Goal: Entertainment & Leisure: Consume media (video, audio)

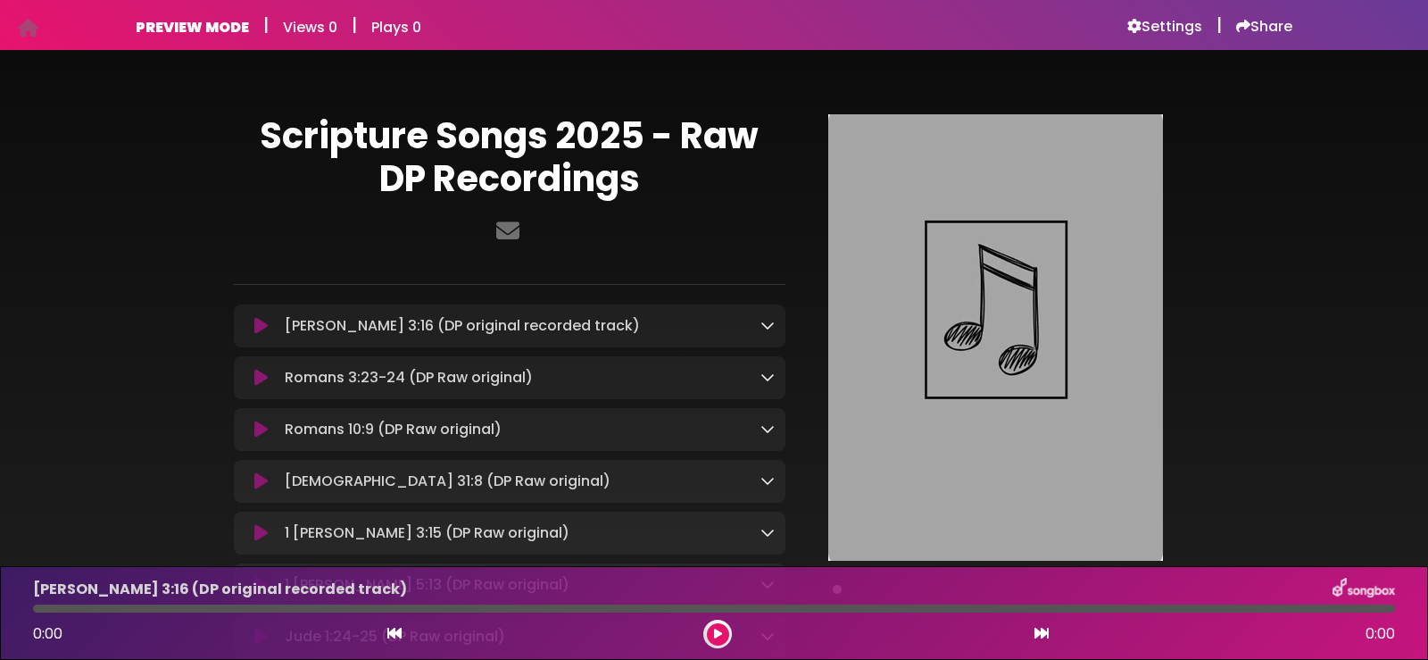
click at [258, 322] on icon at bounding box center [260, 326] width 13 height 18
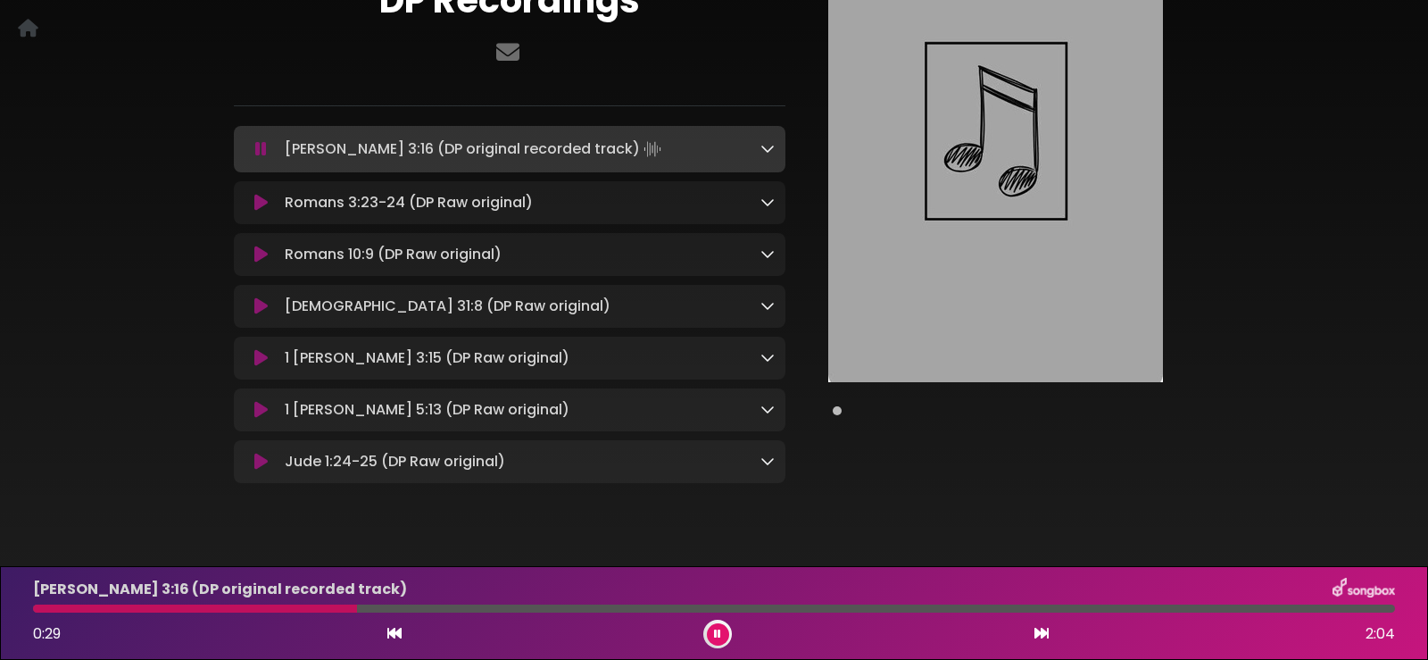
scroll to position [89, 0]
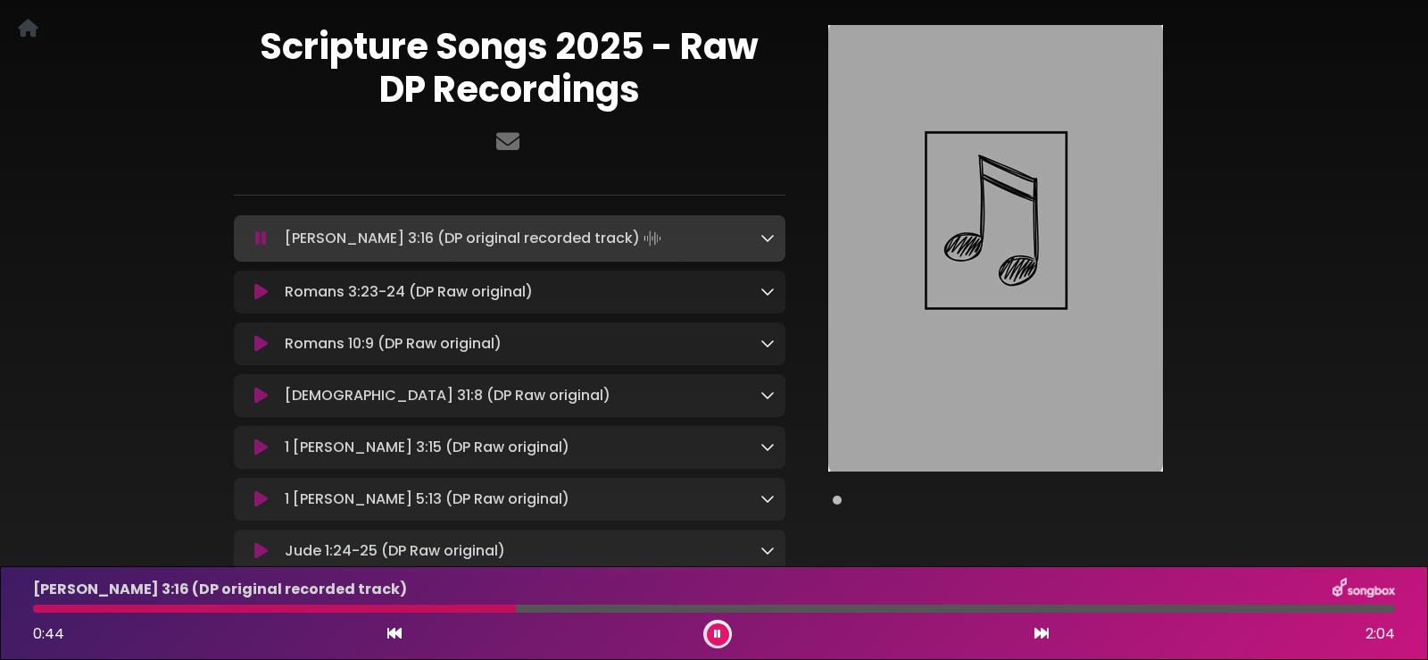
click at [718, 628] on icon at bounding box center [717, 633] width 7 height 11
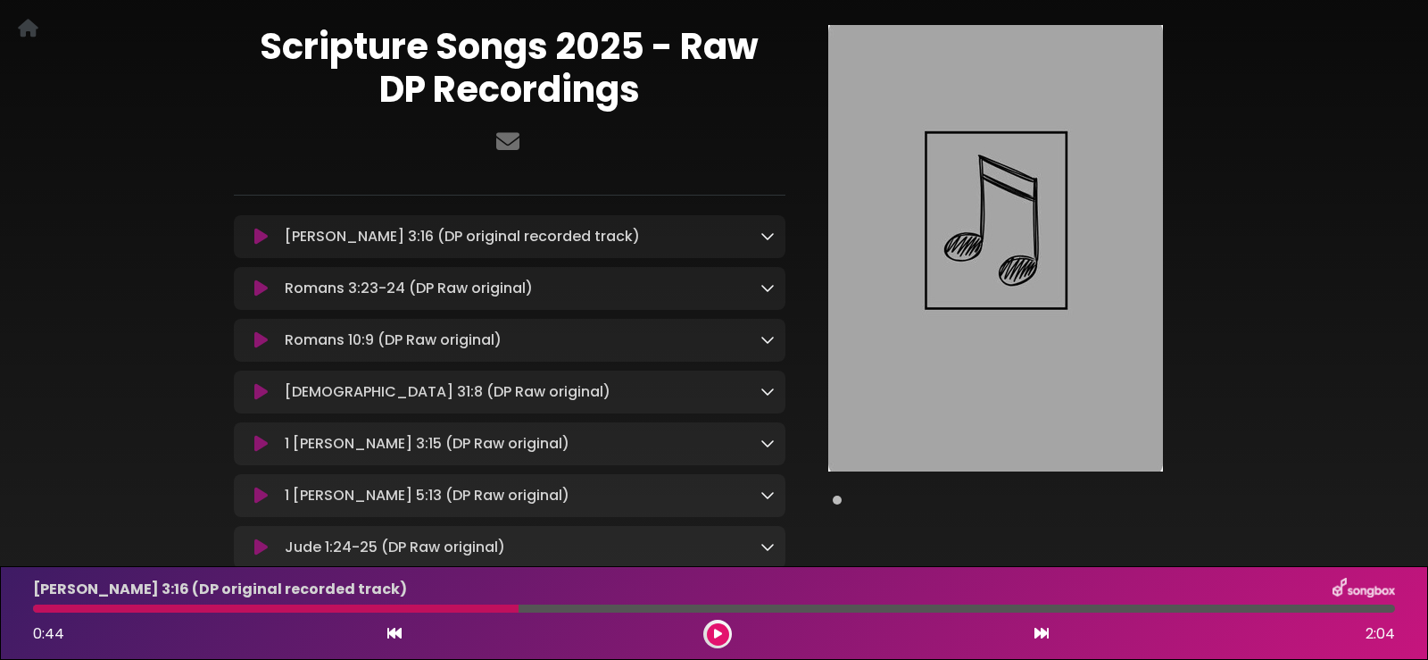
click at [254, 286] on icon at bounding box center [260, 288] width 13 height 18
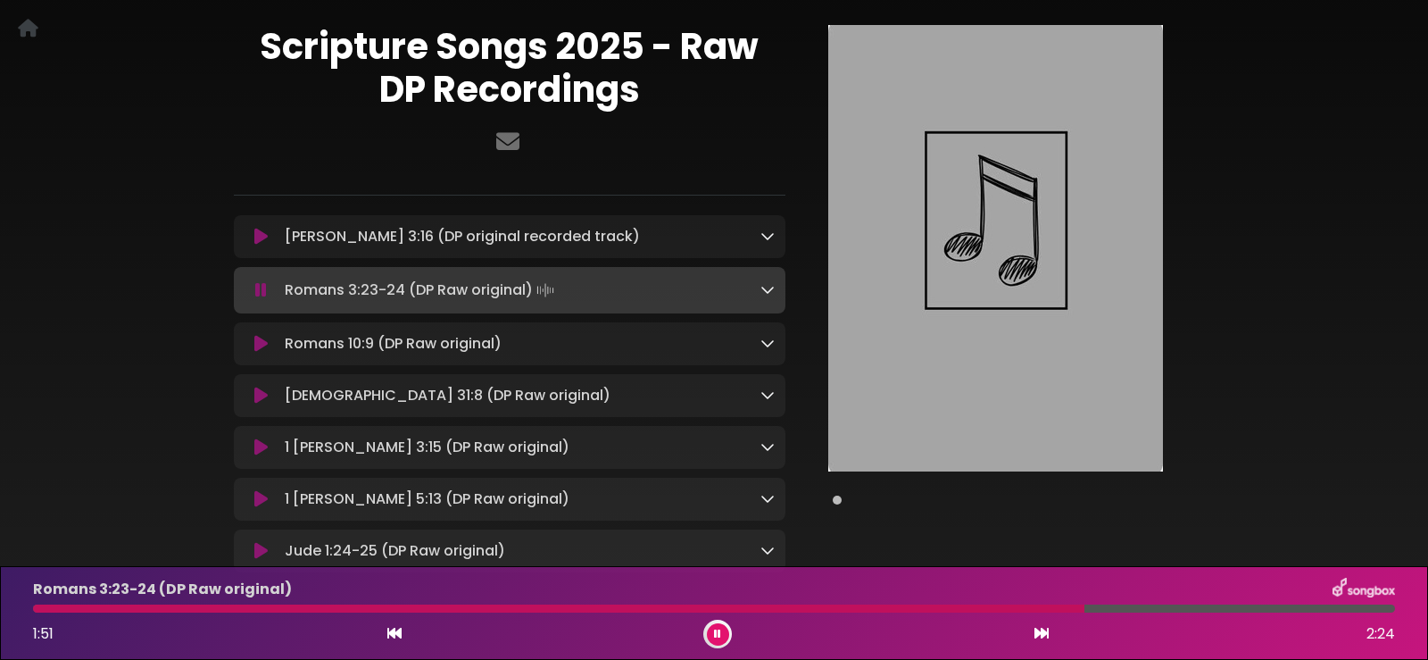
click at [262, 342] on icon at bounding box center [260, 344] width 13 height 18
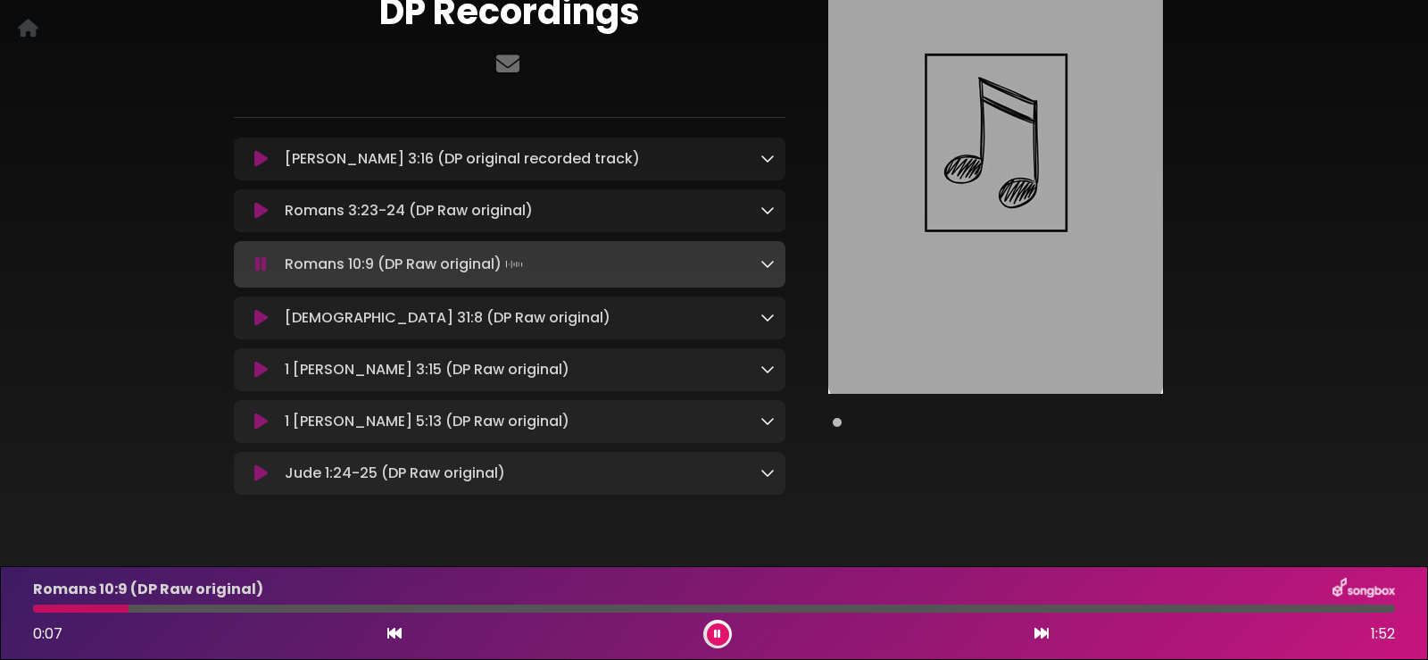
scroll to position [179, 0]
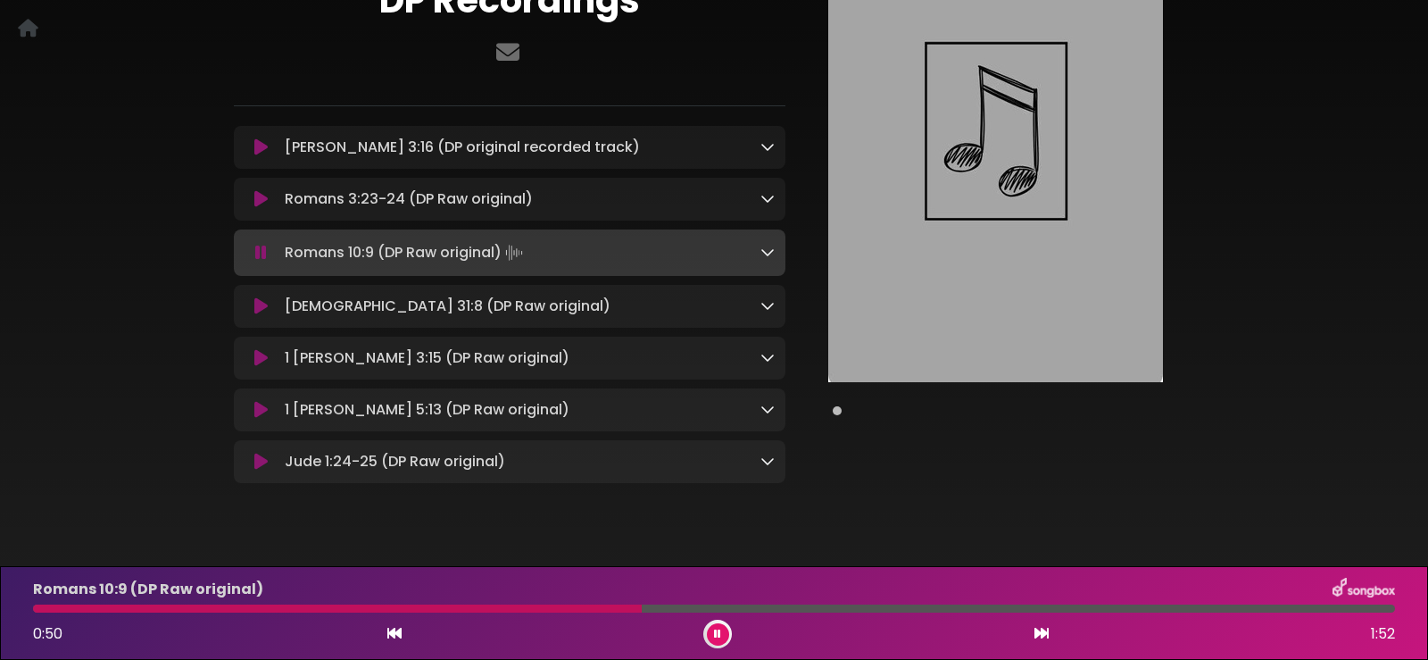
click at [716, 632] on icon at bounding box center [717, 633] width 7 height 11
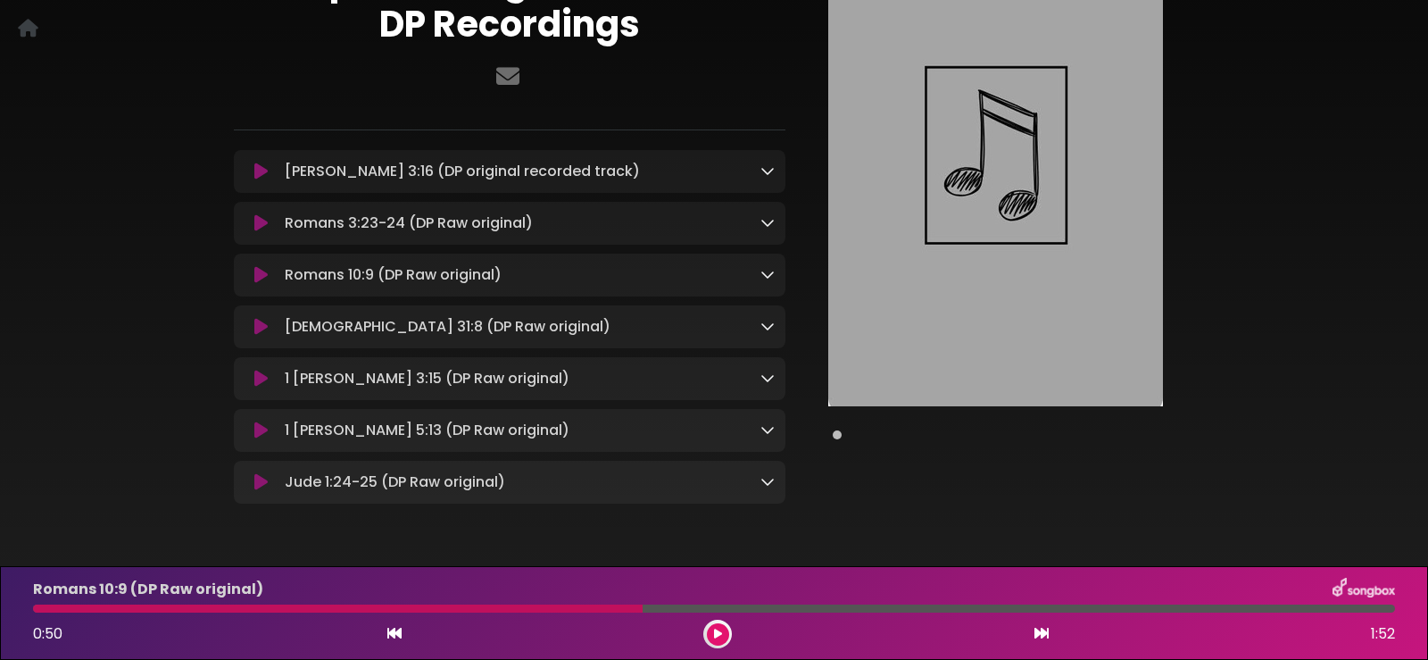
scroll to position [0, 0]
